Goal: Information Seeking & Learning: Learn about a topic

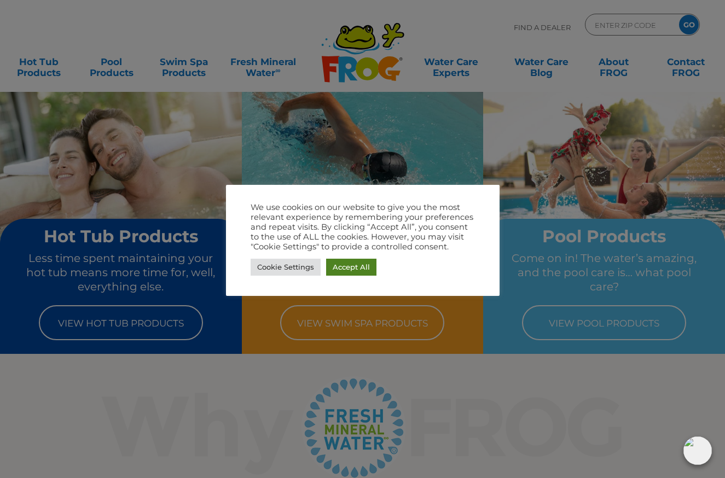
click at [349, 268] on link "Accept All" at bounding box center [351, 267] width 50 height 17
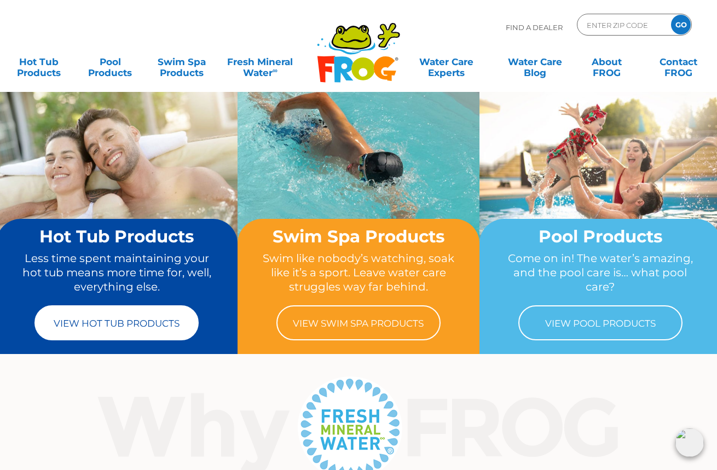
click at [116, 323] on link "View Hot Tub Products" at bounding box center [116, 322] width 164 height 35
click at [145, 327] on link "View Hot Tub Products" at bounding box center [116, 322] width 164 height 35
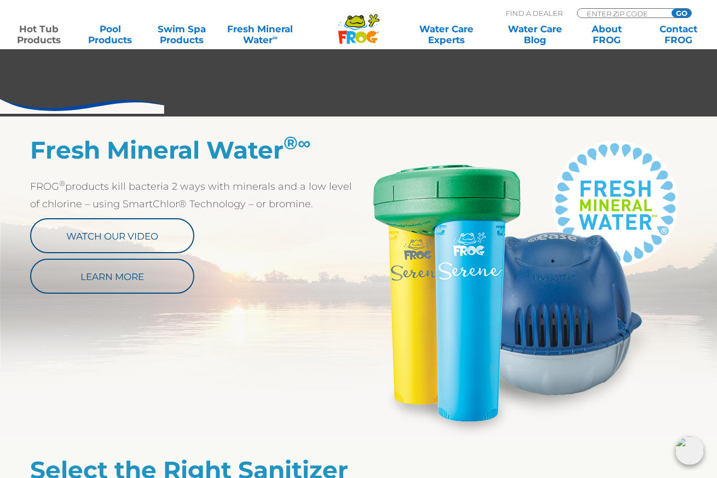
scroll to position [517, 0]
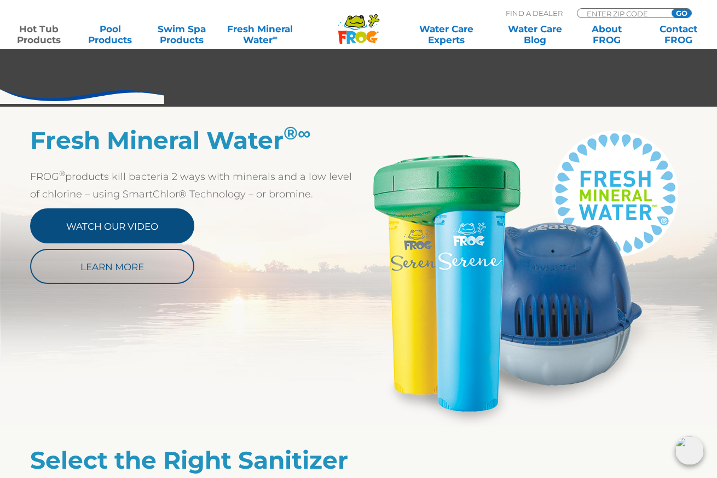
click at [124, 230] on link "Watch Our Video" at bounding box center [112, 226] width 164 height 35
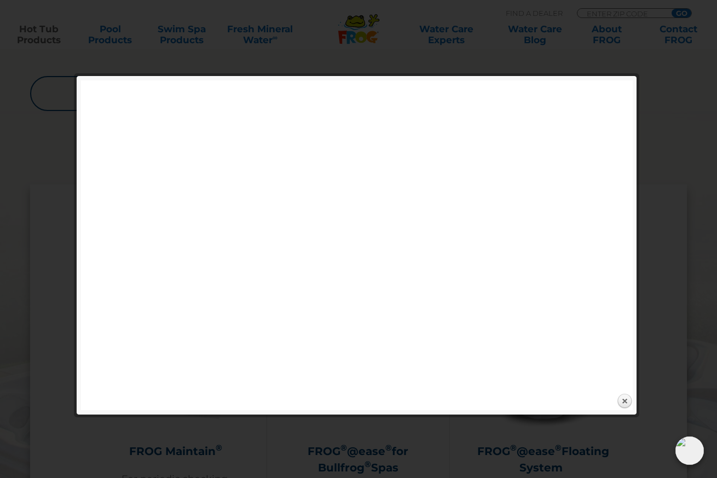
scroll to position [995, 0]
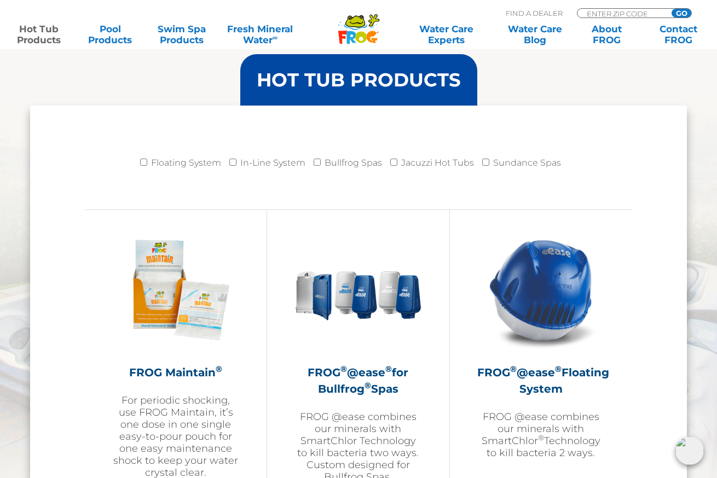
scroll to position [1073, 0]
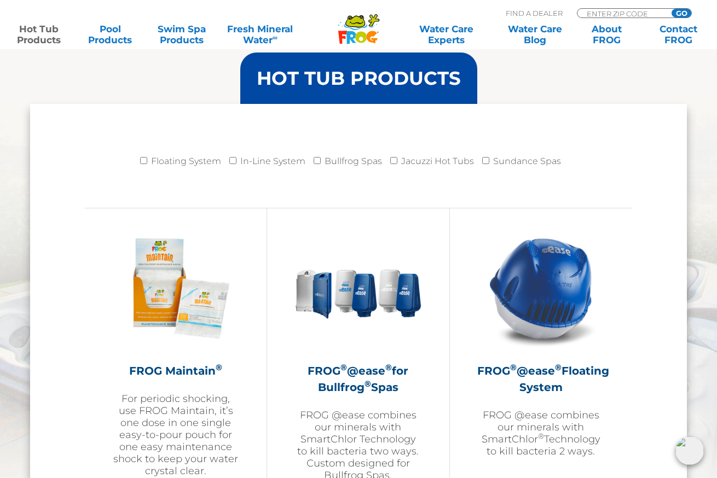
click at [145, 160] on input "Floating System" at bounding box center [143, 160] width 7 height 7
checkbox input "true"
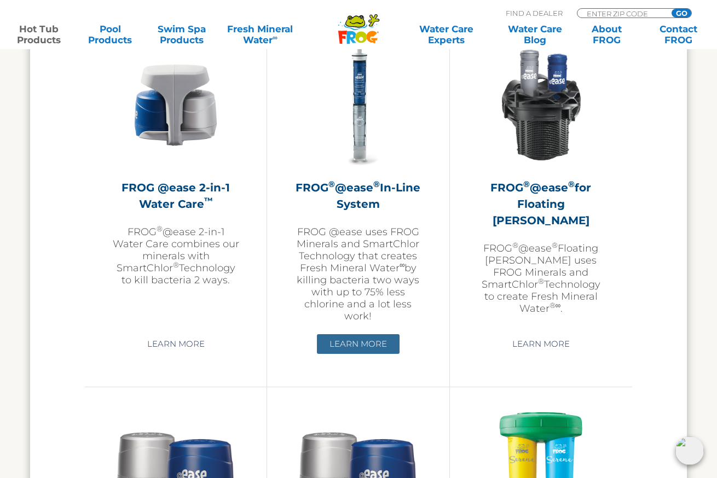
scroll to position [1623, 1]
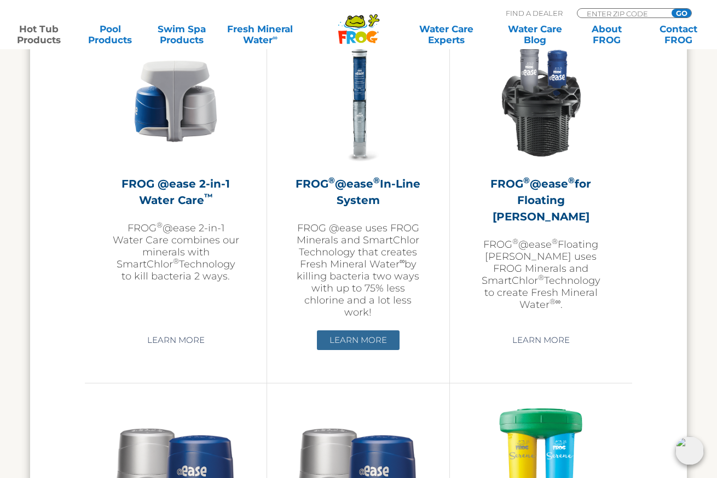
click at [354, 350] on link "Learn More" at bounding box center [358, 341] width 83 height 20
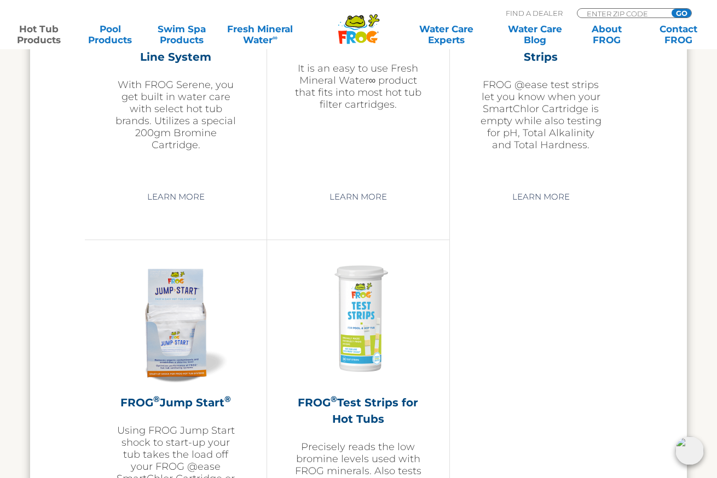
scroll to position [2492, 0]
click at [351, 206] on link "Learn More" at bounding box center [358, 197] width 83 height 20
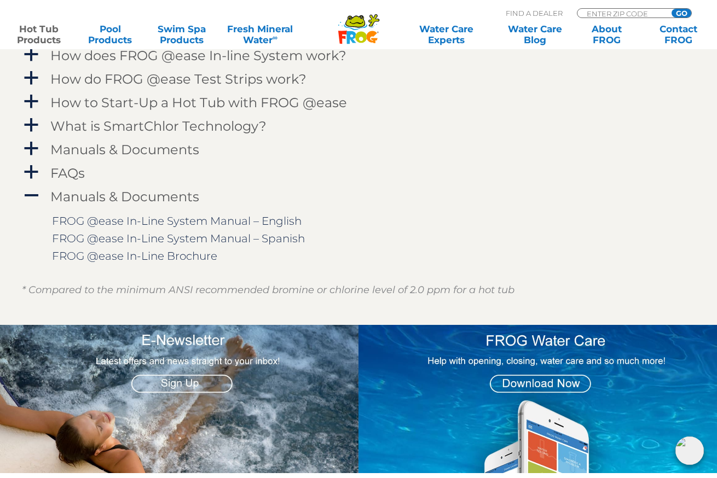
scroll to position [1142, 0]
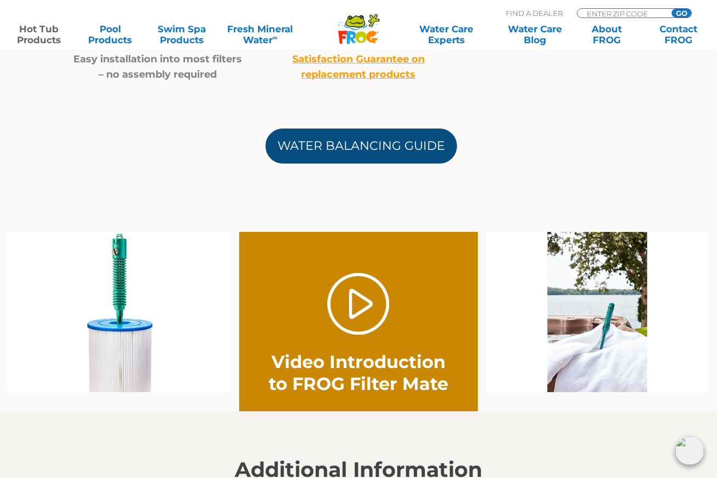
scroll to position [571, 0]
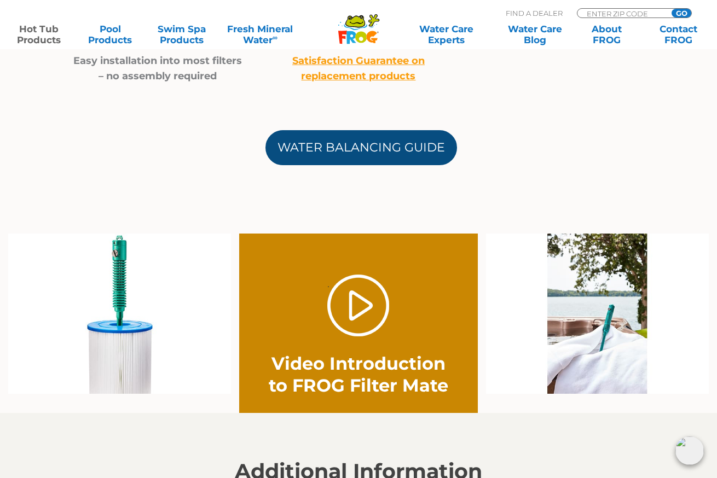
click at [362, 149] on link "Water Balancing Guide" at bounding box center [361, 147] width 192 height 35
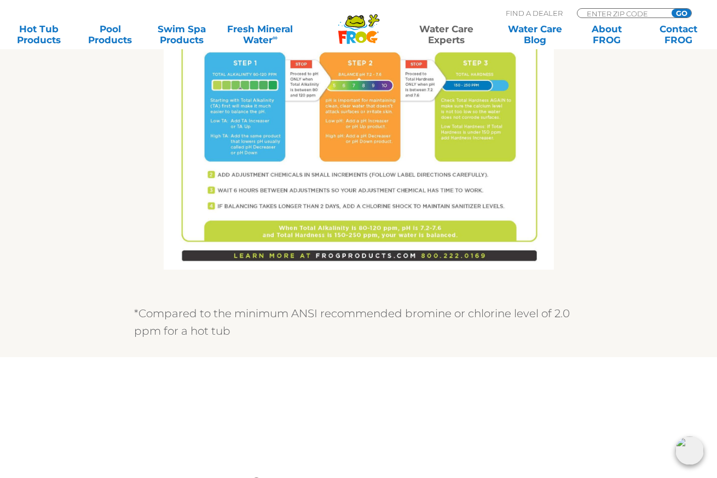
scroll to position [821, 0]
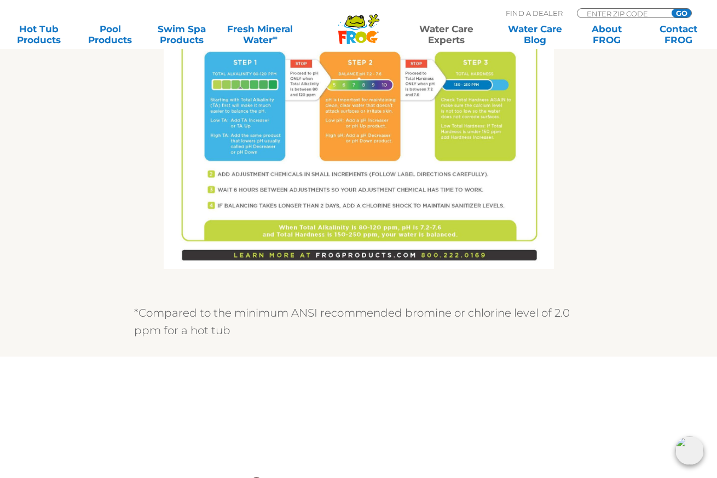
click at [343, 185] on img at bounding box center [359, 16] width 390 height 505
click at [355, 124] on img at bounding box center [359, 16] width 390 height 505
click at [354, 124] on img at bounding box center [359, 16] width 390 height 505
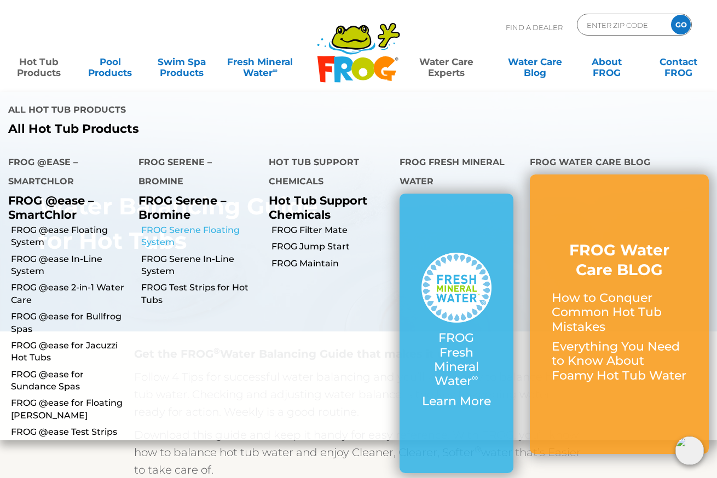
scroll to position [8, 0]
click at [192, 224] on link "FROG Serene Floating System" at bounding box center [200, 236] width 119 height 25
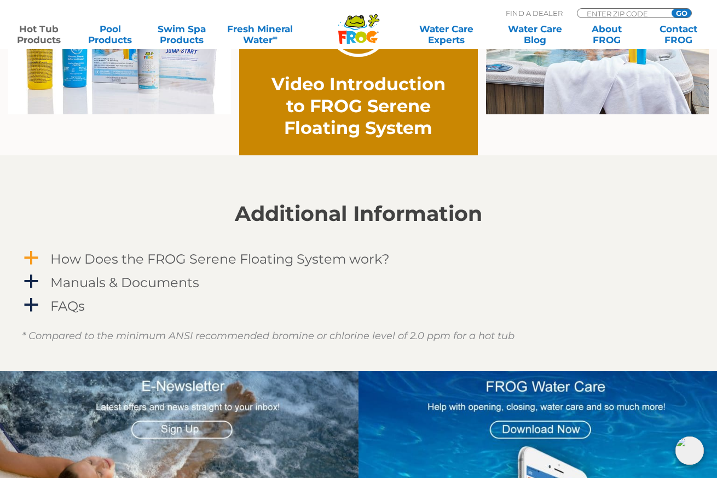
scroll to position [864, 1]
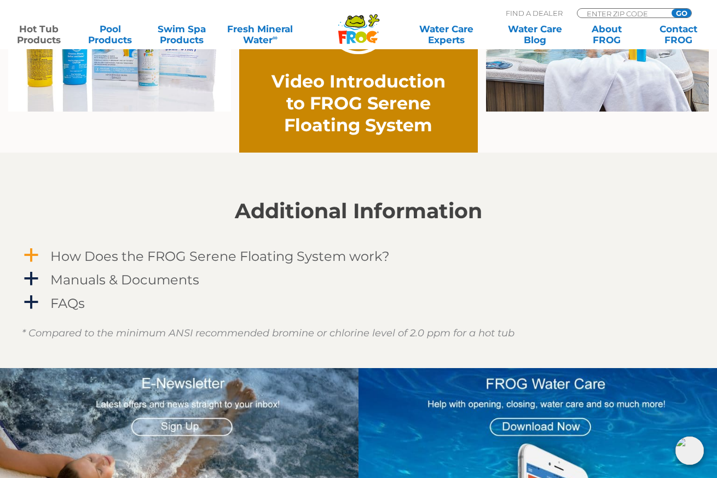
click at [129, 263] on h4 "How Does the FROG Serene Floating System work?" at bounding box center [219, 256] width 339 height 15
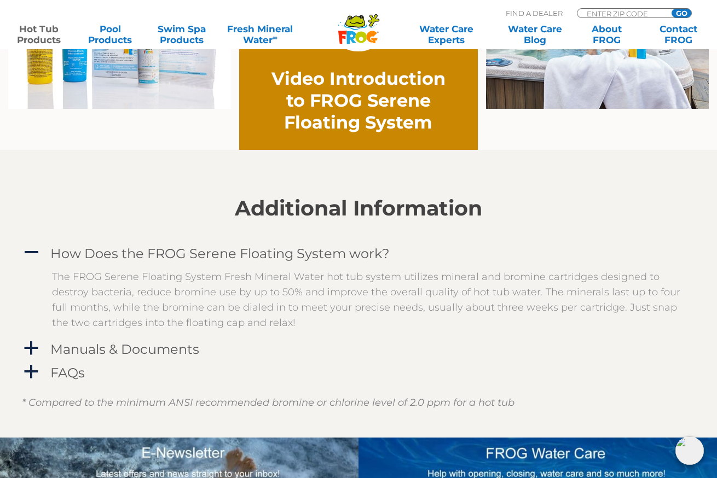
scroll to position [867, 0]
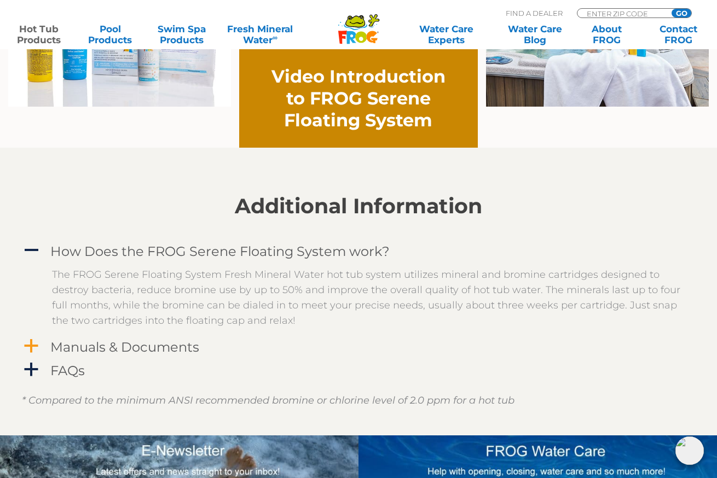
click at [141, 354] on h4 "Manuals & Documents" at bounding box center [124, 347] width 149 height 15
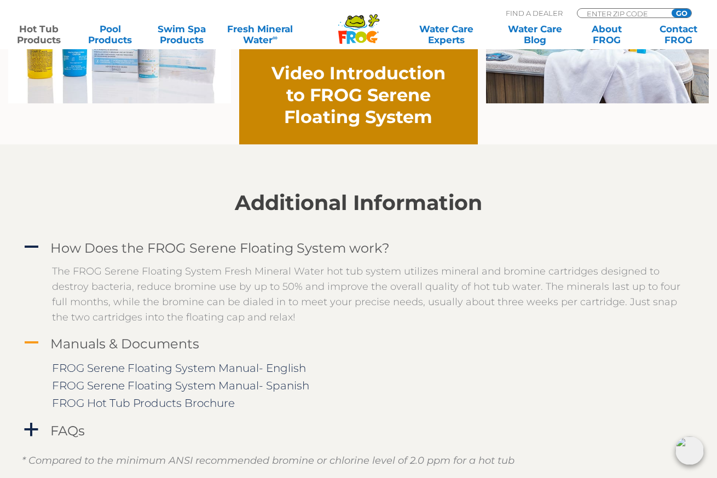
scroll to position [875, 0]
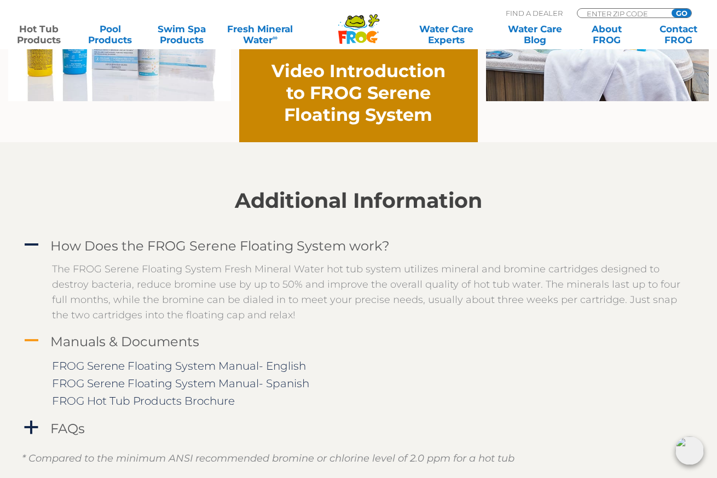
click at [157, 346] on h4 "Manuals & Documents" at bounding box center [124, 341] width 149 height 15
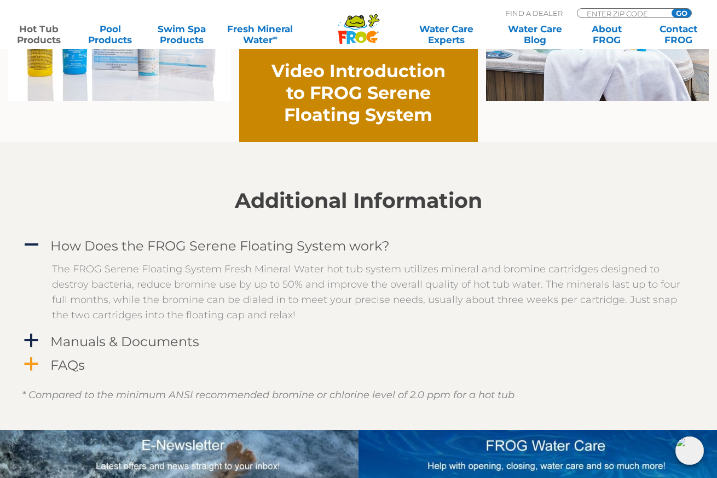
scroll to position [876, 0]
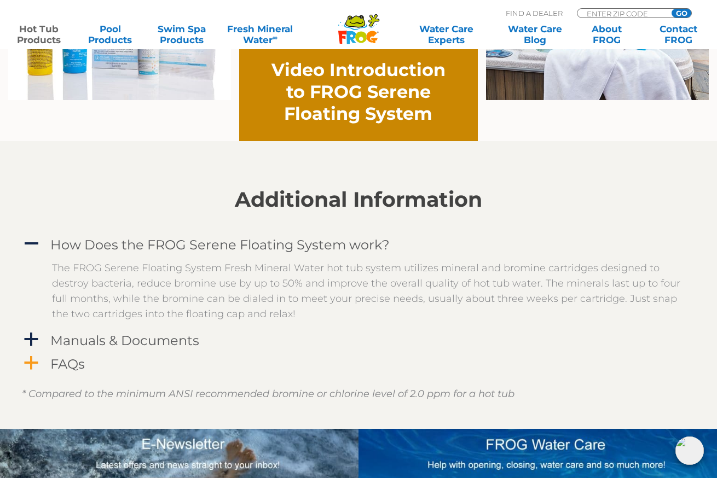
click at [67, 366] on h4 "FAQs" at bounding box center [67, 364] width 34 height 15
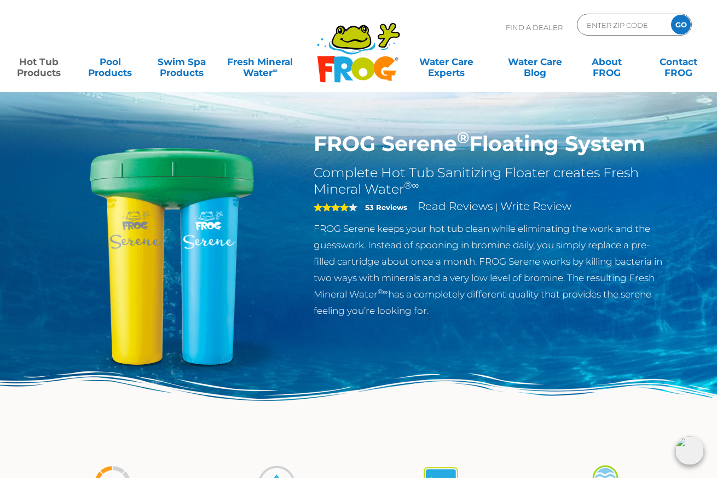
scroll to position [0, 0]
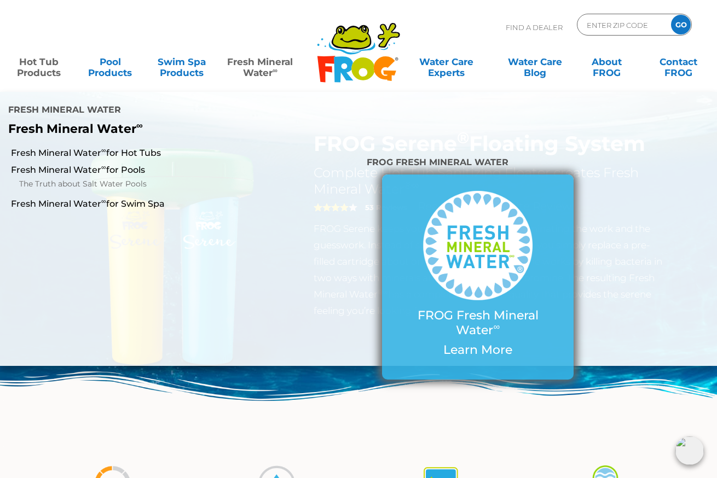
click at [483, 309] on p "FROG Fresh Mineral Water ∞" at bounding box center [478, 323] width 148 height 29
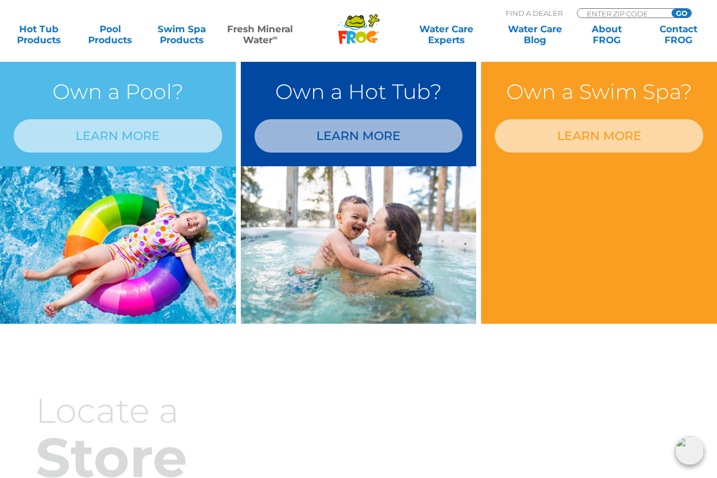
scroll to position [841, 0]
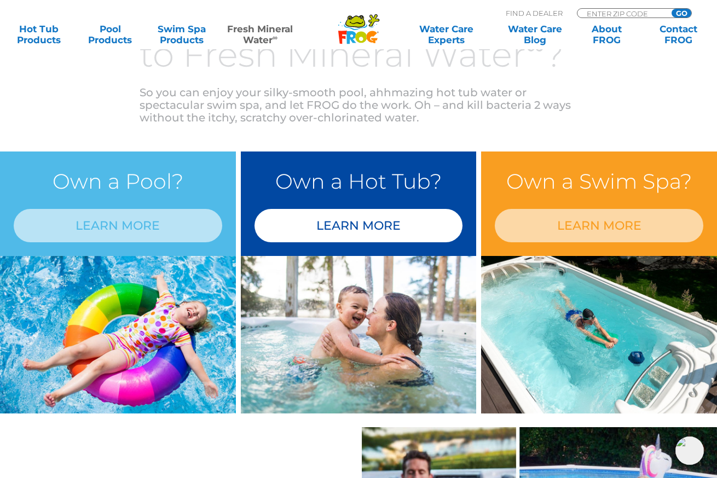
click at [356, 230] on link "LEARN MORE" at bounding box center [359, 225] width 209 height 33
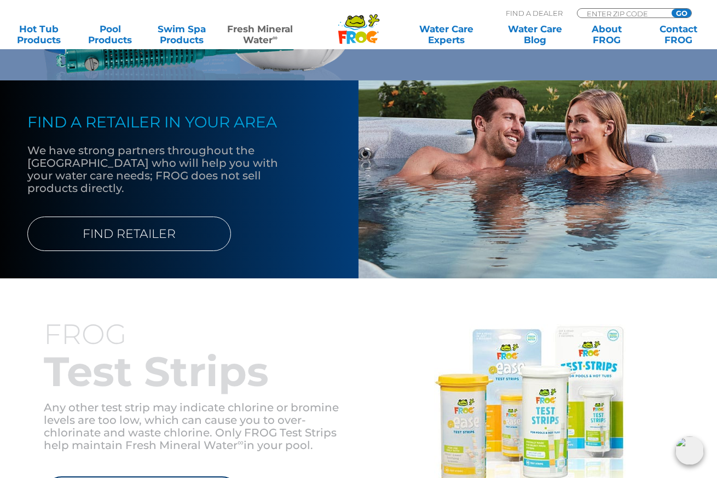
scroll to position [1067, 0]
